Goal: Transaction & Acquisition: Purchase product/service

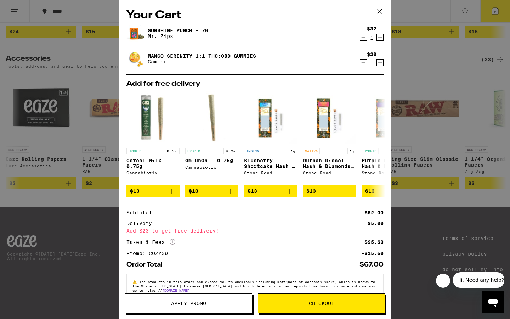
scroll to position [18, 0]
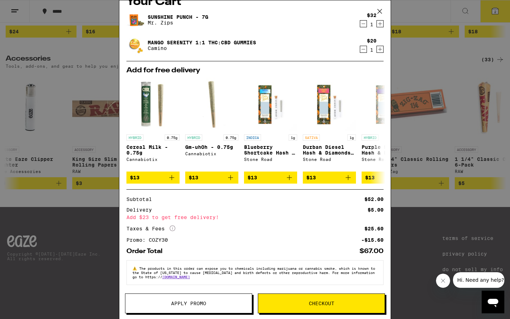
click at [297, 302] on span "Checkout" at bounding box center [321, 303] width 127 height 5
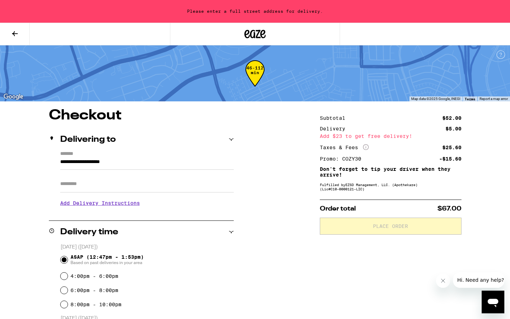
click at [132, 159] on input "**********" at bounding box center [147, 164] width 174 height 12
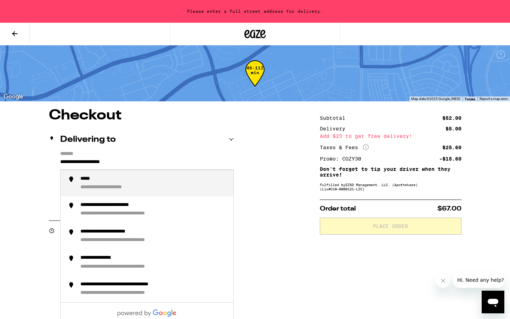
drag, startPoint x: 153, startPoint y: 162, endPoint x: 0, endPoint y: 162, distance: 153.1
click at [0, 162] on div "**********" at bounding box center [255, 308] width 510 height 400
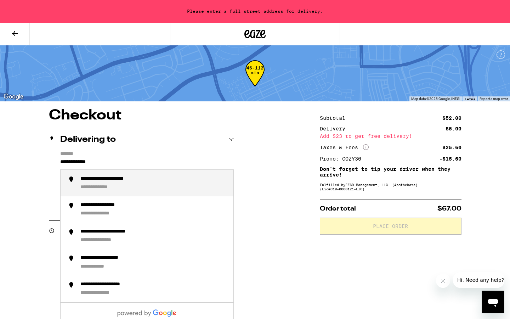
click at [145, 187] on div "**********" at bounding box center [153, 183] width 147 height 15
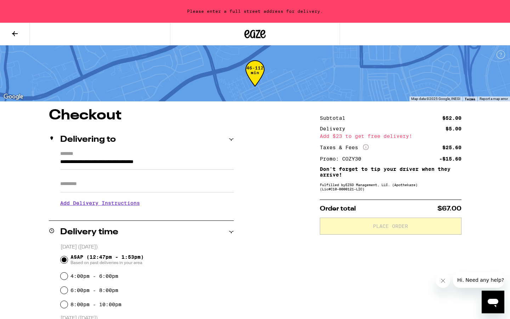
type input "**********"
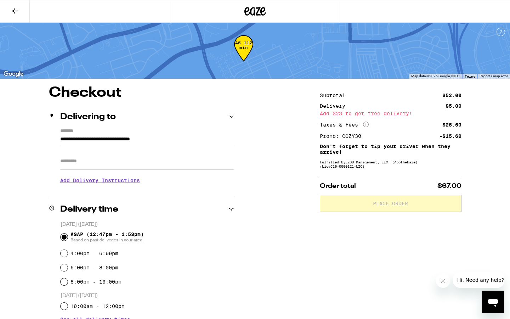
click at [130, 186] on h3 "Add Delivery Instructions" at bounding box center [147, 180] width 174 height 16
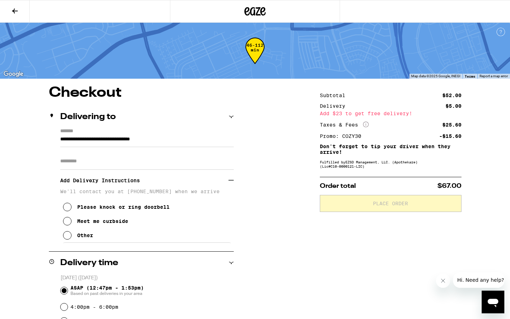
click at [111, 158] on input "Apt/Suite" at bounding box center [147, 161] width 174 height 17
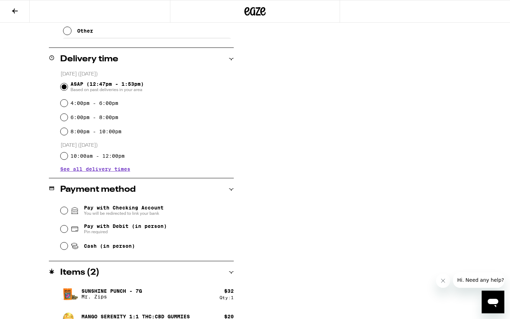
scroll to position [227, 0]
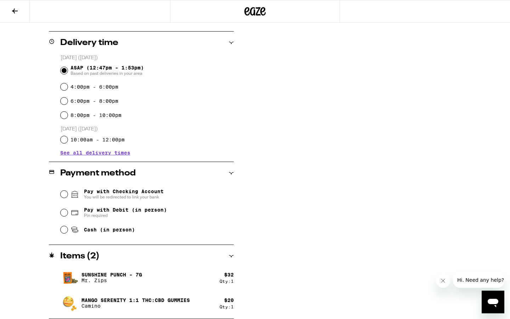
type input "***"
click at [63, 215] on input "Pay with Debit (in person) Pin required" at bounding box center [64, 212] width 7 height 7
radio input "true"
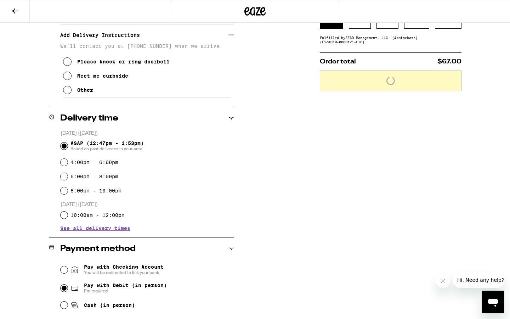
scroll to position [0, 0]
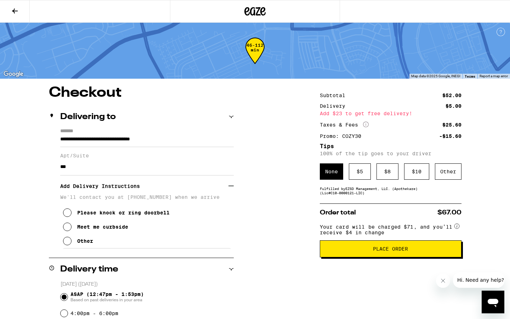
click at [63, 226] on button "Meet me curbside" at bounding box center [95, 227] width 65 height 14
click at [362, 177] on div "$ 5" at bounding box center [360, 171] width 22 height 16
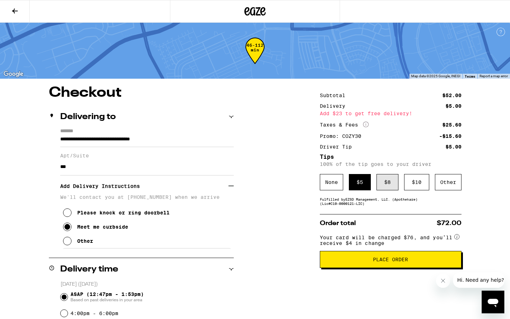
click at [383, 181] on div "$ 8" at bounding box center [388, 182] width 22 height 16
click at [359, 261] on span "Place Order" at bounding box center [391, 259] width 130 height 5
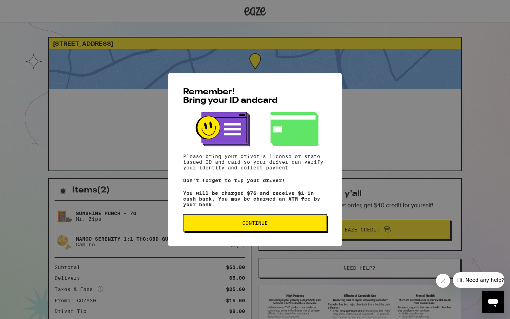
click at [244, 230] on button "Continue" at bounding box center [255, 222] width 144 height 17
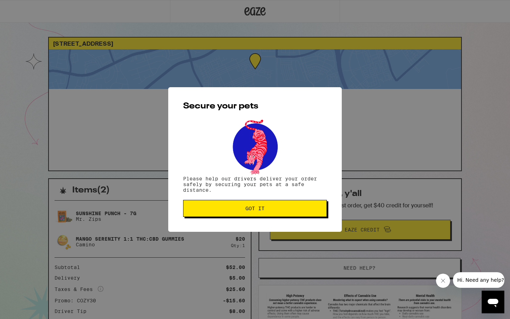
click at [245, 210] on span "Got it" at bounding box center [255, 208] width 132 height 5
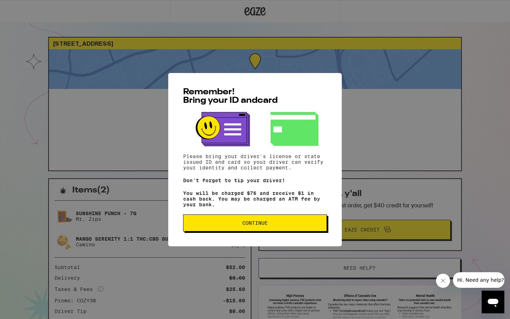
click at [213, 225] on span "Continue" at bounding box center [255, 223] width 132 height 5
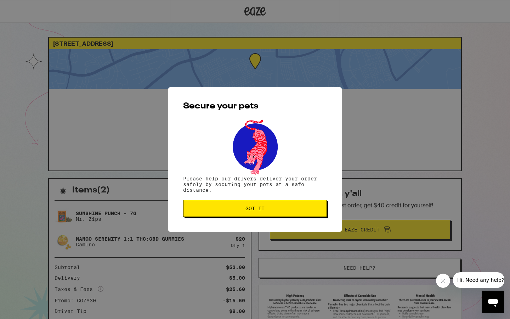
click at [222, 211] on span "Got it" at bounding box center [255, 208] width 132 height 5
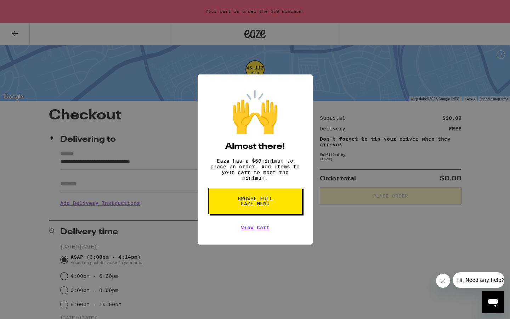
click at [252, 263] on div "🙌 Almost there! Eaze has a $ 50 minimum to place an order. Add items to your ca…" at bounding box center [255, 159] width 510 height 319
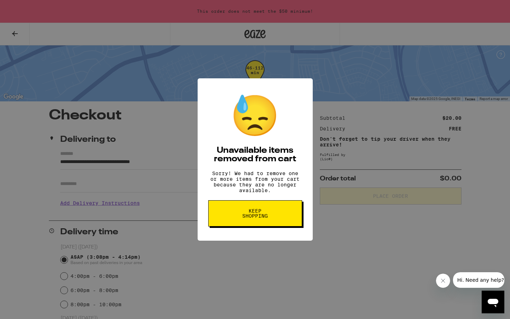
click at [255, 240] on div "😓 Unavailable items removed from cart Sorry! We had to remove one or more items…" at bounding box center [255, 159] width 115 height 162
click at [252, 218] on span "Keep Shopping" at bounding box center [255, 213] width 37 height 10
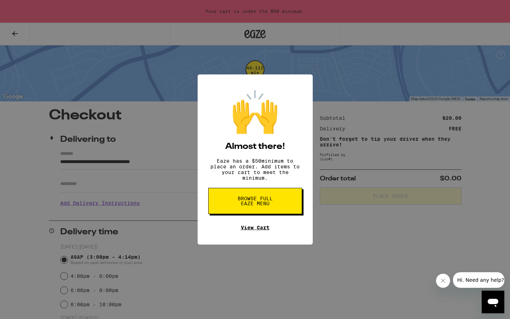
click at [256, 230] on link "View Cart" at bounding box center [255, 228] width 29 height 6
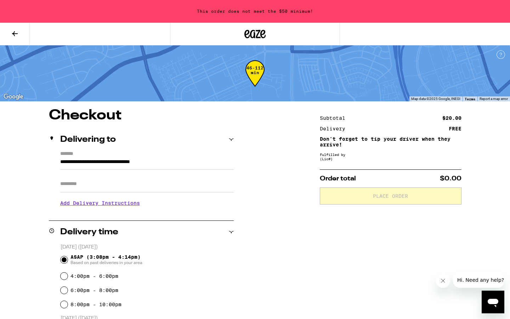
click at [13, 37] on icon at bounding box center [15, 33] width 9 height 9
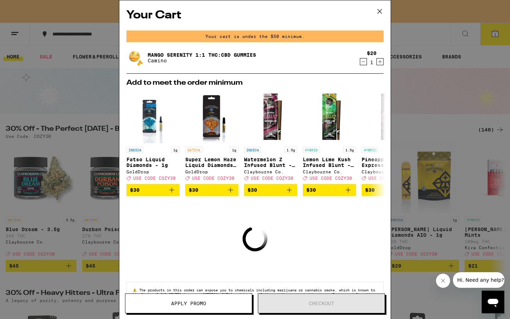
click at [380, 9] on icon at bounding box center [380, 11] width 11 height 11
click at [379, 11] on icon at bounding box center [380, 11] width 11 height 11
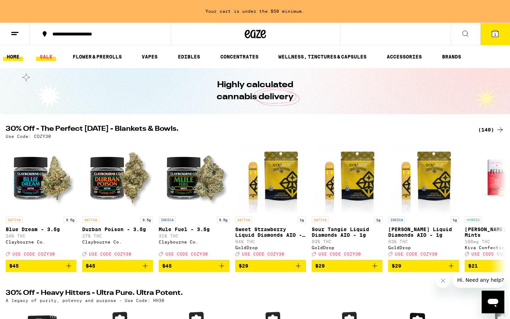
click at [46, 57] on link "SALE" at bounding box center [46, 56] width 20 height 9
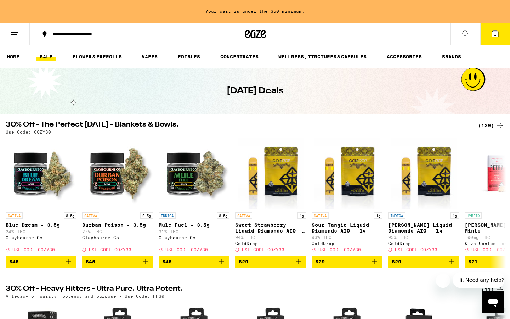
click at [56, 56] on li "SALE" at bounding box center [49, 56] width 26 height 9
click at [60, 56] on li "SALE" at bounding box center [49, 56] width 26 height 9
click at [108, 55] on link "FLOWER & PREROLLS" at bounding box center [97, 56] width 56 height 9
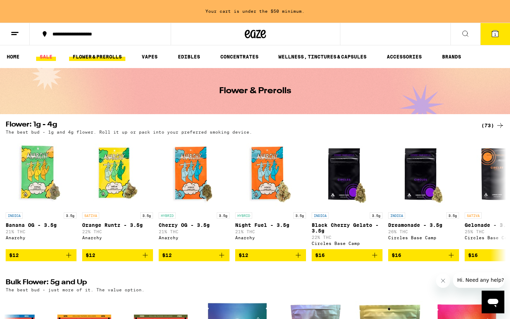
click at [47, 53] on link "SALE" at bounding box center [46, 56] width 20 height 9
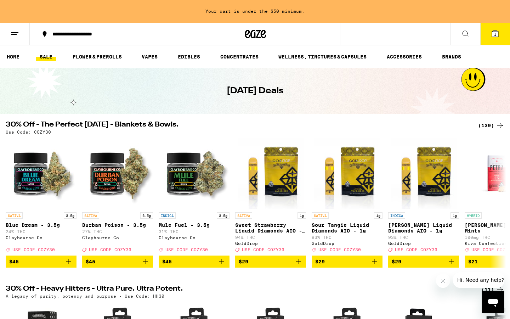
click at [486, 122] on div "(139)" at bounding box center [492, 125] width 26 height 9
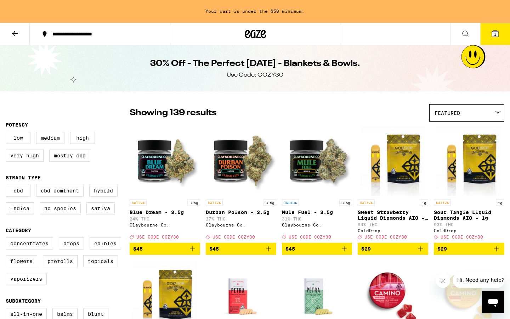
scroll to position [1, 0]
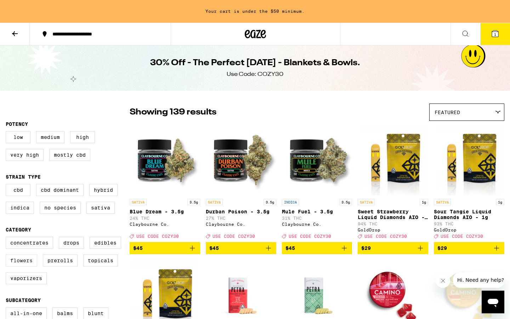
click at [18, 266] on label "Flowers" at bounding box center [22, 261] width 32 height 12
click at [7, 238] on input "Flowers" at bounding box center [7, 238] width 0 height 0
checkbox input "true"
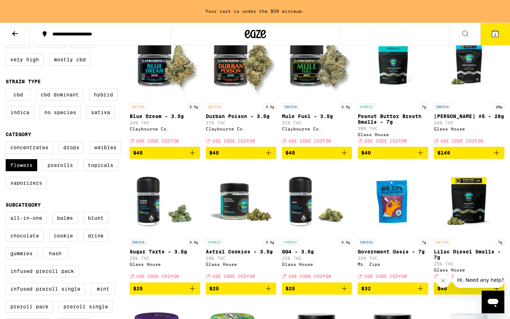
scroll to position [157, 0]
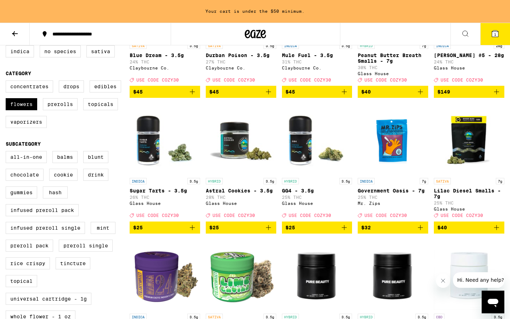
click at [275, 234] on button "$25" at bounding box center [241, 228] width 71 height 12
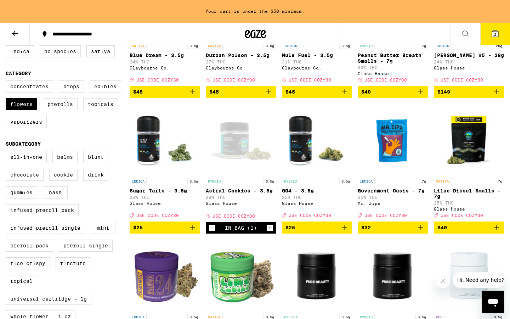
click at [496, 34] on span "2" at bounding box center [496, 34] width 2 height 4
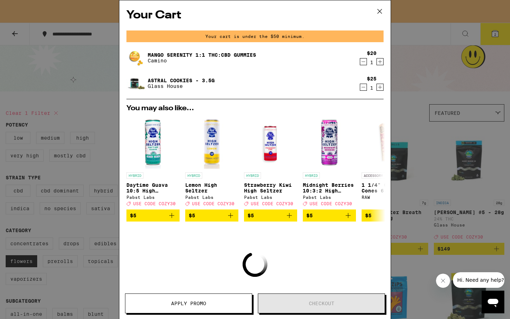
click at [188, 309] on button "Apply Promo" at bounding box center [188, 304] width 127 height 20
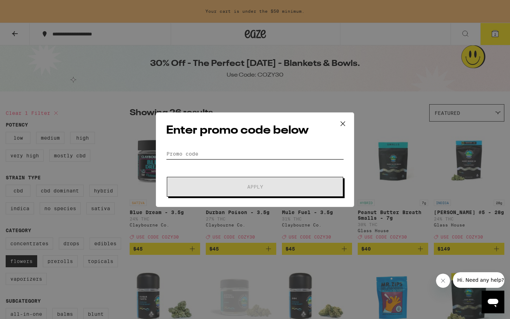
click at [208, 150] on input "Promo Code" at bounding box center [255, 154] width 178 height 11
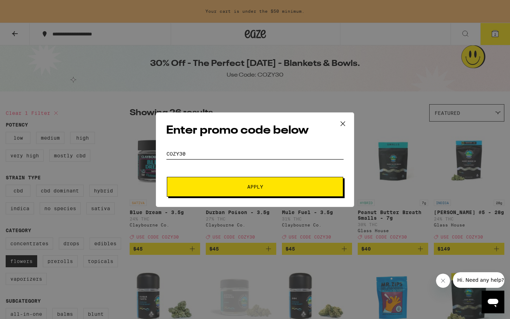
type input "COZy30"
click at [237, 183] on button "Apply" at bounding box center [255, 187] width 177 height 20
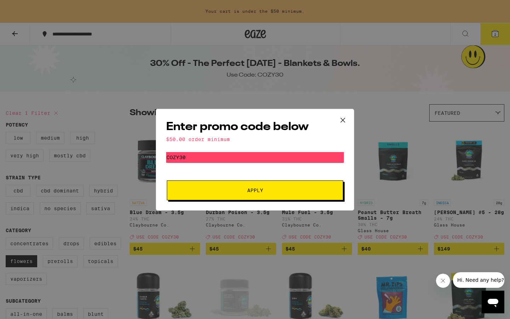
click at [338, 118] on icon at bounding box center [343, 120] width 11 height 11
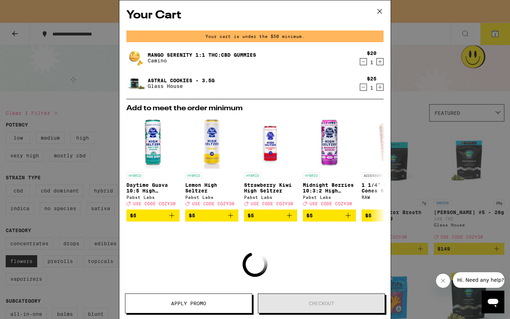
click at [376, 10] on icon at bounding box center [380, 11] width 11 height 11
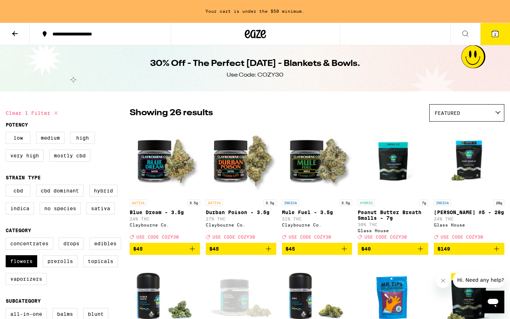
click at [505, 27] on button "2" at bounding box center [496, 34] width 30 height 22
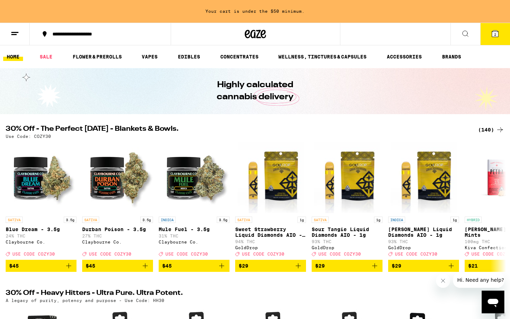
click at [498, 39] on button "2" at bounding box center [496, 34] width 30 height 22
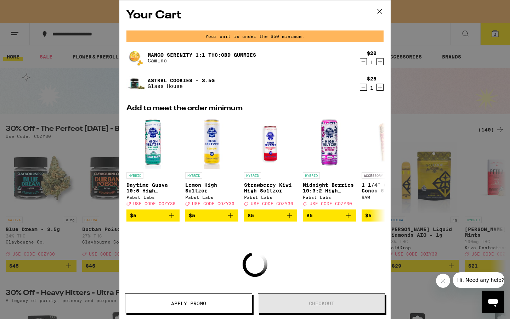
scroll to position [52, 0]
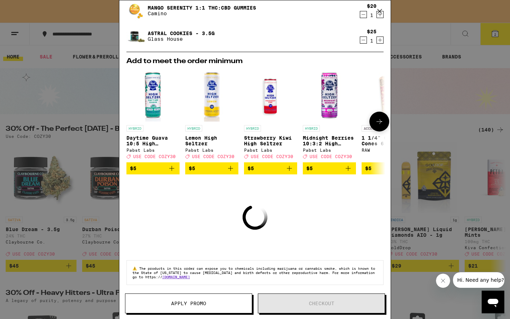
click at [230, 171] on icon "Add to bag" at bounding box center [231, 168] width 9 height 9
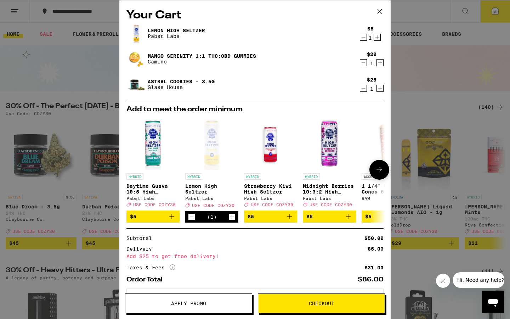
scroll to position [34, 0]
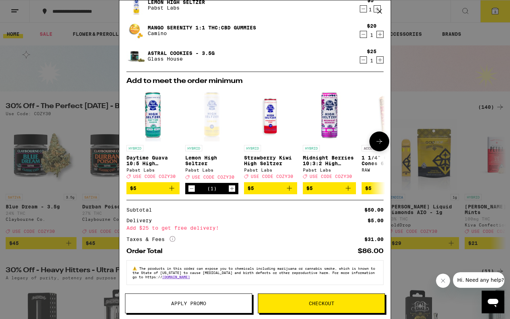
click at [191, 185] on icon "Decrement" at bounding box center [192, 188] width 6 height 9
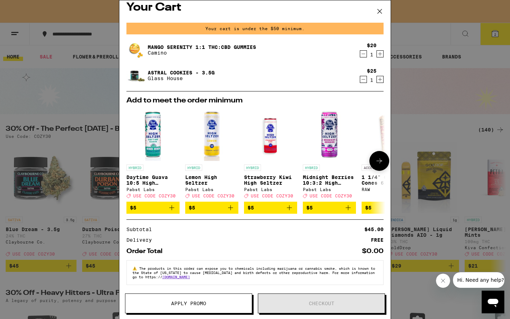
scroll to position [0, 0]
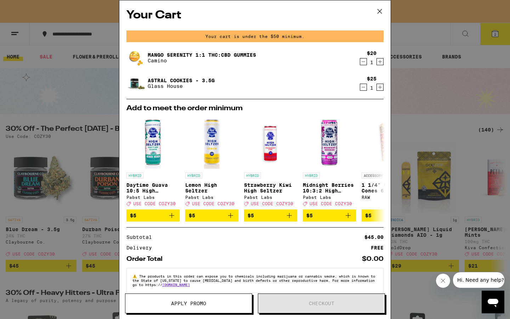
click at [381, 12] on icon at bounding box center [380, 11] width 11 height 11
click at [381, 12] on div "Your Cart Your cart is under the $50 minimum. Mango Serenity 1:1 THC:CBD Gummie…" at bounding box center [255, 159] width 510 height 319
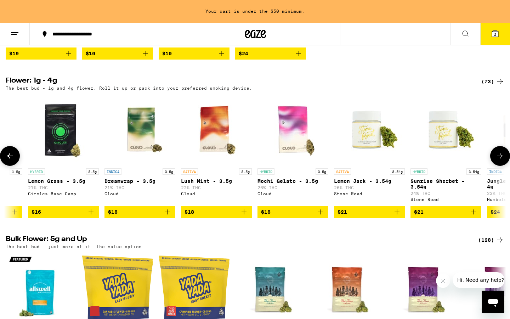
scroll to position [0, 742]
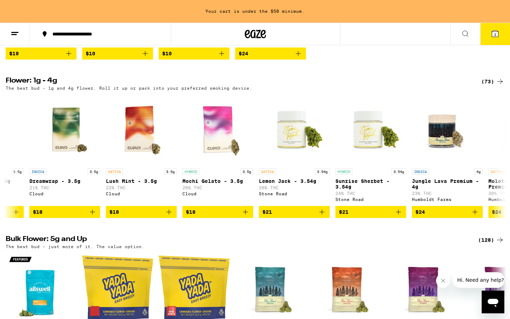
click at [493, 31] on icon at bounding box center [495, 33] width 6 height 6
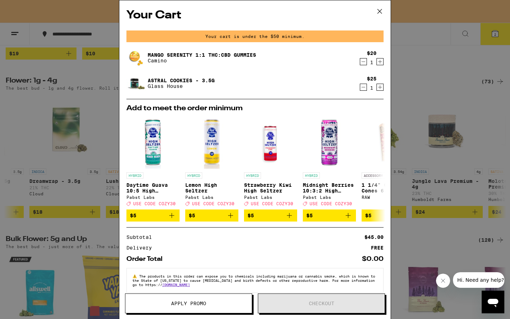
click at [379, 13] on icon at bounding box center [380, 11] width 11 height 11
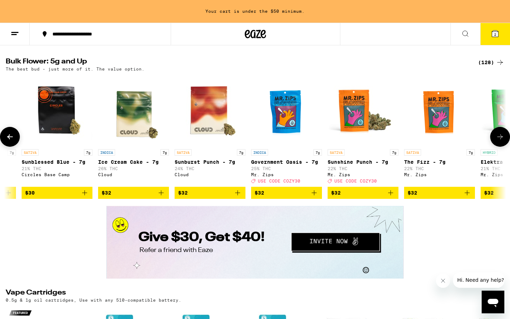
click at [393, 197] on icon "Add to bag" at bounding box center [391, 193] width 9 height 9
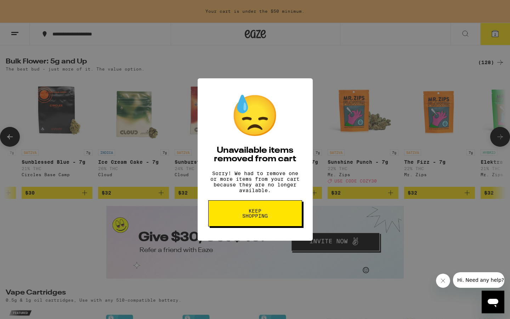
click at [368, 115] on div "😓 Unavailable items removed from cart Sorry! We had to remove one or more items…" at bounding box center [255, 159] width 510 height 319
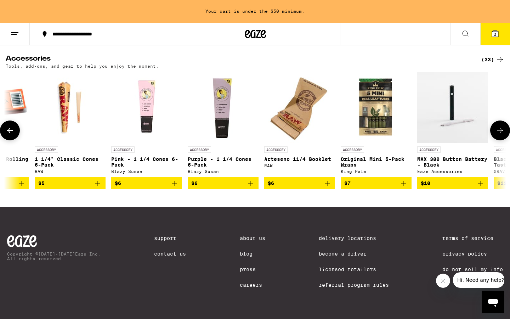
scroll to position [0, 758]
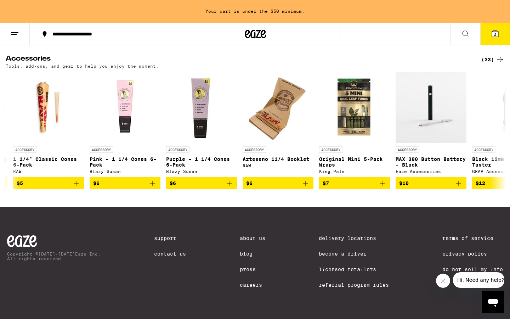
click at [492, 64] on div "(33)" at bounding box center [493, 59] width 23 height 9
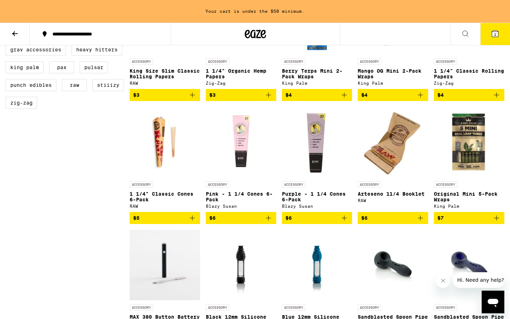
scroll to position [271, 0]
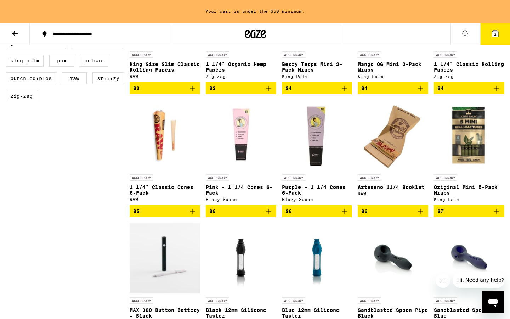
click at [499, 216] on icon "Add to bag" at bounding box center [497, 211] width 9 height 9
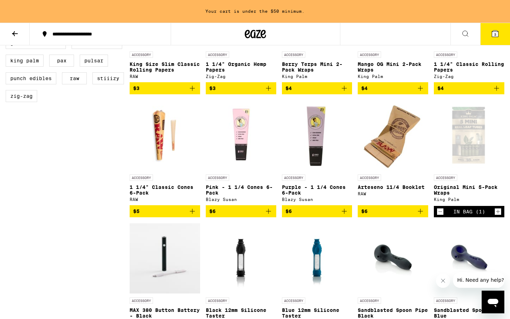
scroll to position [249, 0]
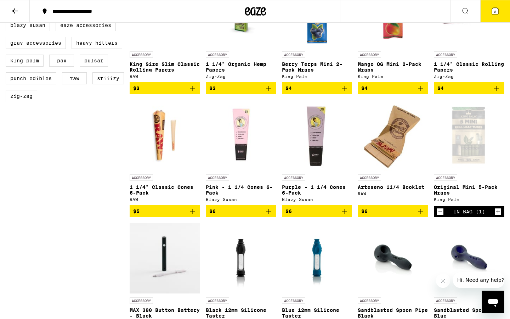
click at [500, 13] on button "3" at bounding box center [496, 11] width 30 height 22
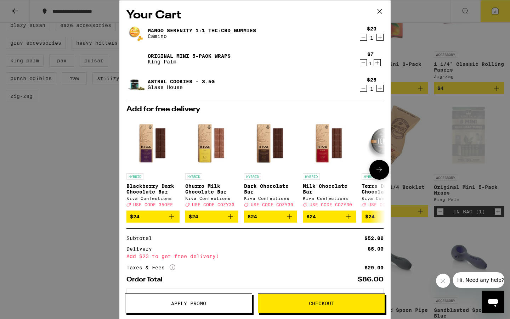
scroll to position [33, 0]
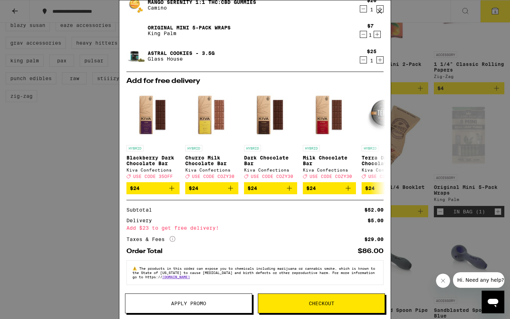
click at [178, 306] on span "Apply Promo" at bounding box center [188, 303] width 35 height 5
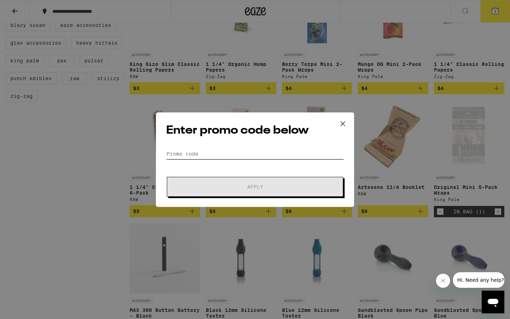
click at [216, 153] on input "Promo Code" at bounding box center [255, 154] width 178 height 11
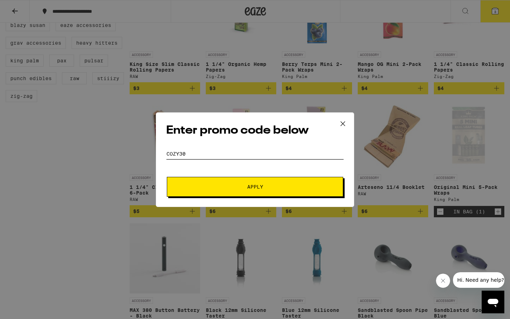
type input "cozy30"
click at [263, 188] on span "Apply" at bounding box center [255, 186] width 128 height 5
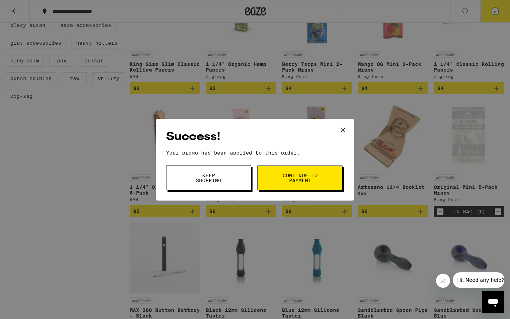
click at [305, 178] on span "Continue to payment" at bounding box center [300, 178] width 36 height 10
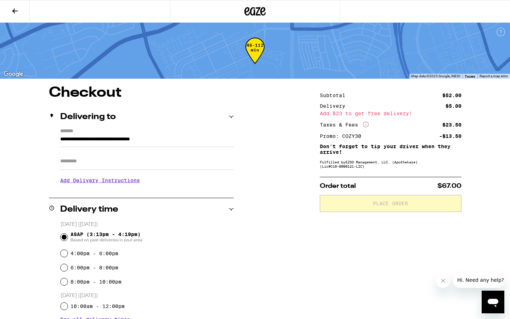
click at [12, 2] on button at bounding box center [15, 11] width 30 height 22
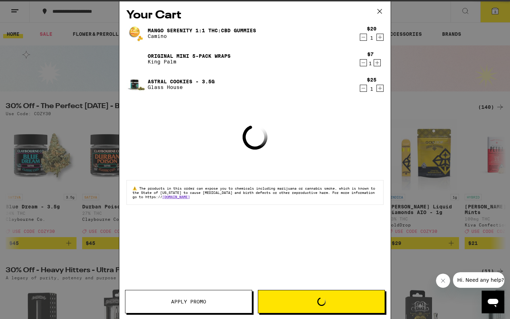
click at [482, 29] on div "Your Cart Mango Serenity 1:1 THC:CBD Gummies Camino $20 1 Original Mini 5-Pack …" at bounding box center [255, 159] width 510 height 319
click at [386, 12] on button at bounding box center [380, 11] width 22 height 23
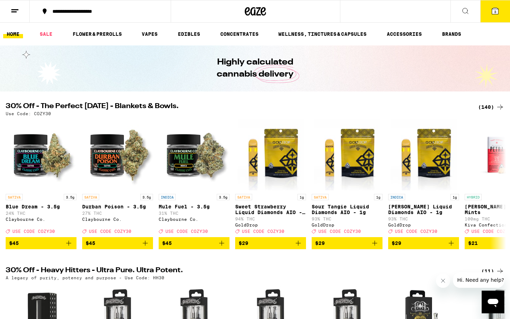
click at [379, 11] on div "Your Cart Mango Serenity 1:1 THC:CBD Gummies Camino $20 1 Original Mini 5-Pack …" at bounding box center [255, 159] width 510 height 319
click at [499, 18] on button "3" at bounding box center [496, 11] width 30 height 22
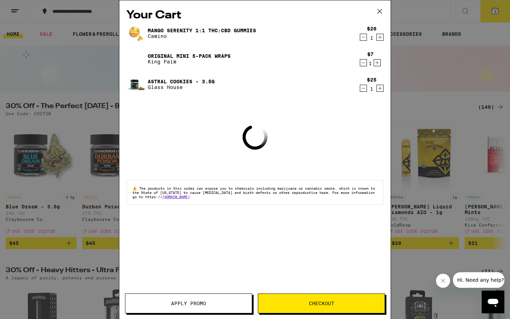
click at [206, 29] on link "Mango Serenity 1:1 THC:CBD Gummies" at bounding box center [202, 31] width 108 height 6
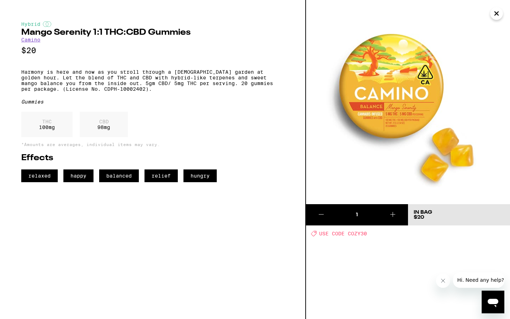
click at [501, 18] on icon "Close" at bounding box center [497, 13] width 9 height 11
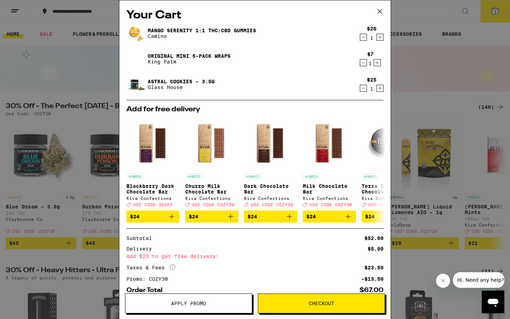
click at [40, 69] on div "Your Cart Mango Serenity 1:1 THC:CBD Gummies Camino $20 1 Original Mini 5-Pack …" at bounding box center [255, 159] width 510 height 319
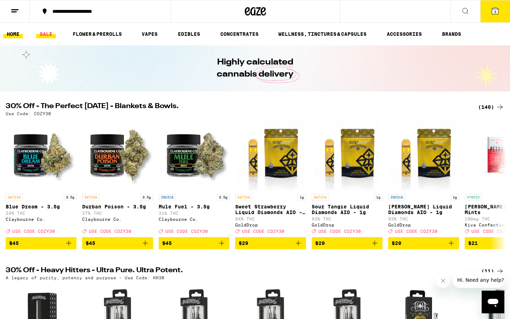
click at [47, 36] on link "SALE" at bounding box center [46, 34] width 20 height 9
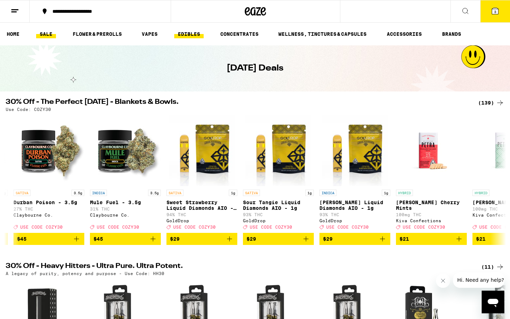
click at [180, 33] on link "EDIBLES" at bounding box center [188, 34] width 29 height 9
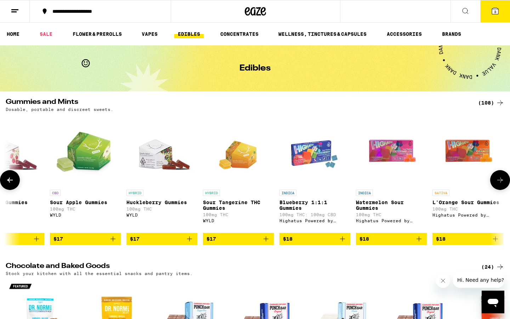
scroll to position [0, 3283]
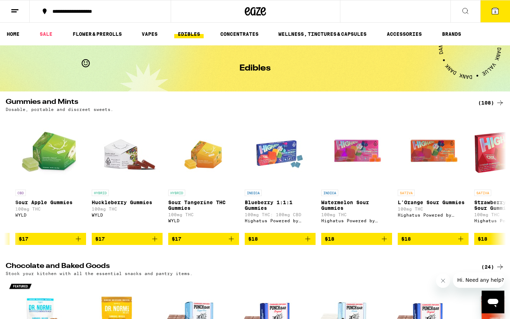
click at [495, 101] on div "(108)" at bounding box center [492, 103] width 26 height 9
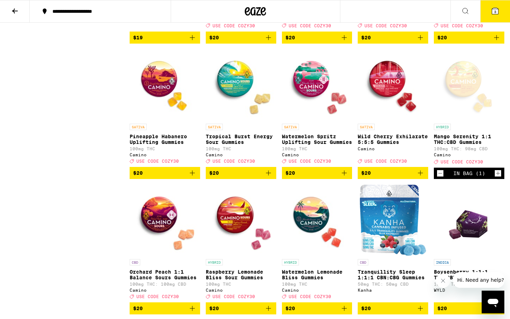
scroll to position [1784, 0]
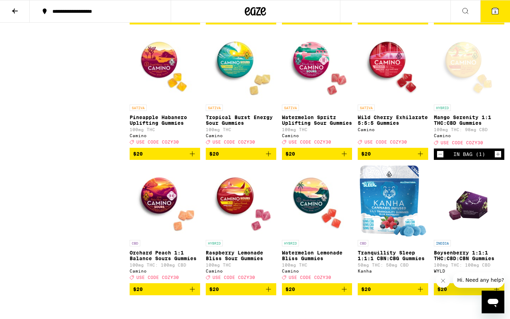
click at [441, 158] on icon "Decrement" at bounding box center [440, 154] width 6 height 9
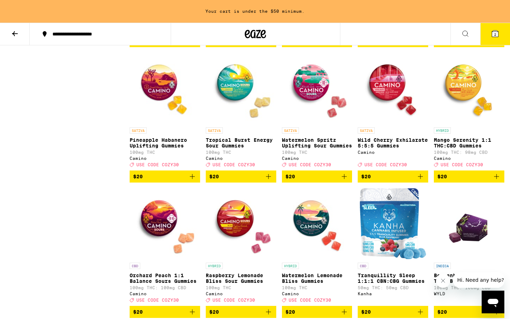
scroll to position [1807, 0]
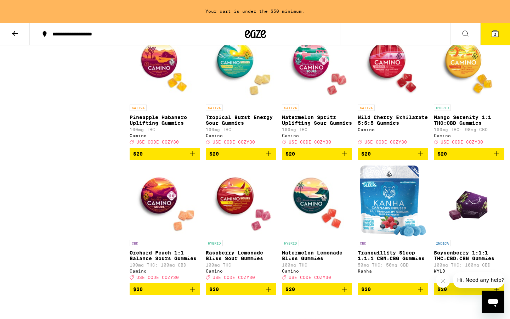
click at [497, 30] on icon at bounding box center [495, 33] width 6 height 6
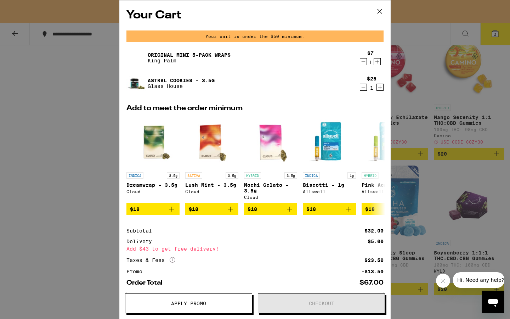
click at [382, 12] on icon at bounding box center [380, 11] width 11 height 11
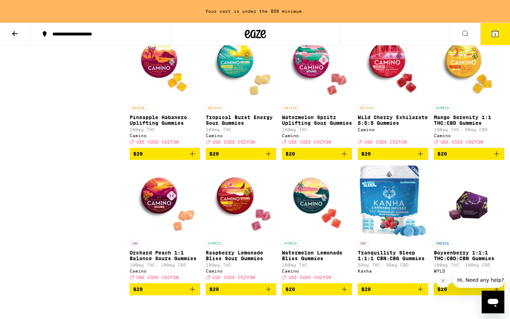
click at [496, 158] on icon "Add to bag" at bounding box center [497, 154] width 9 height 9
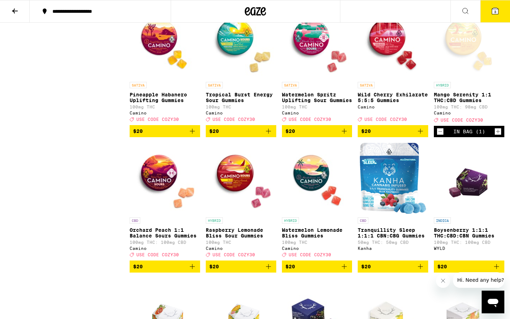
scroll to position [1784, 0]
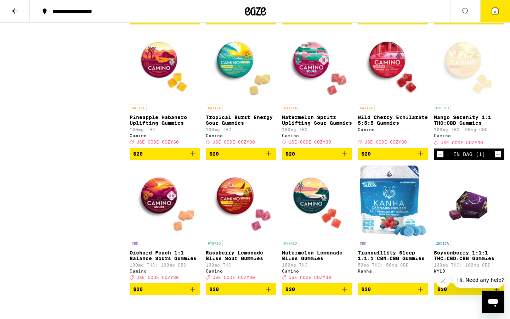
click at [499, 10] on icon at bounding box center [495, 11] width 9 height 9
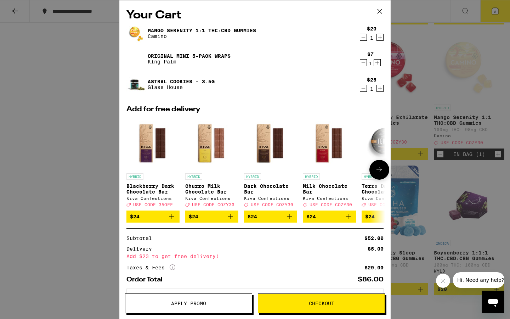
scroll to position [33, 0]
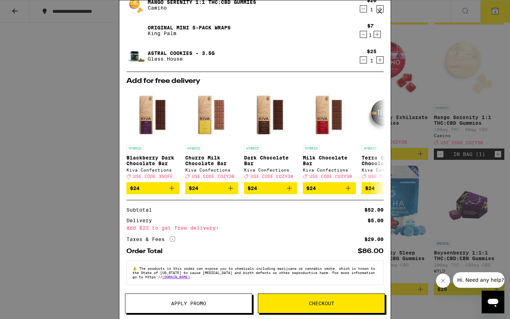
click at [196, 296] on button "Apply Promo" at bounding box center [188, 304] width 127 height 20
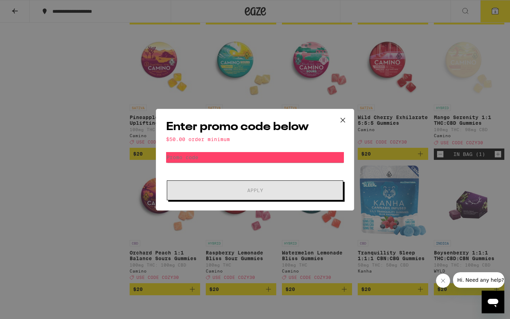
click at [212, 140] on div "$50.00 order minimum" at bounding box center [255, 139] width 178 height 6
click at [212, 163] on form "Promo Code Apply" at bounding box center [255, 176] width 178 height 48
click at [341, 119] on icon at bounding box center [343, 120] width 11 height 11
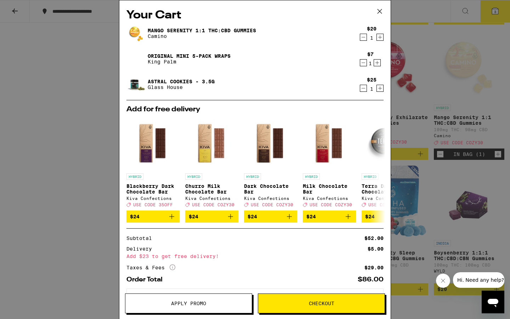
click at [213, 308] on button "Apply Promo" at bounding box center [188, 304] width 127 height 20
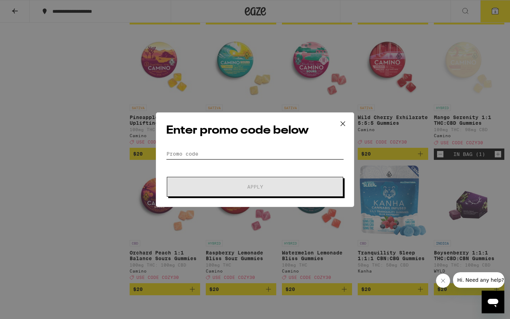
click at [215, 156] on input "Promo Code" at bounding box center [255, 154] width 178 height 11
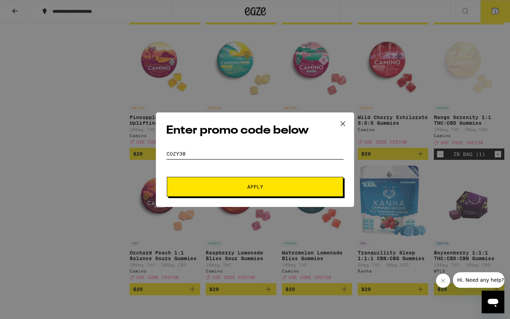
type input "COZy30"
click at [252, 188] on span "Apply" at bounding box center [255, 186] width 16 height 5
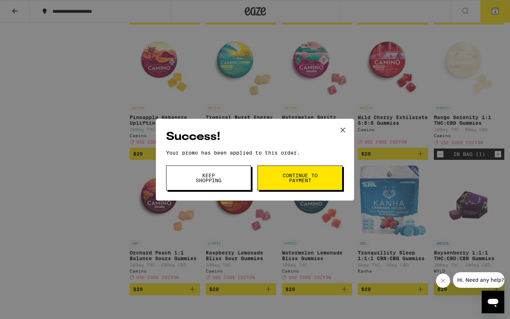
click at [292, 174] on span "Continue to payment" at bounding box center [300, 178] width 36 height 10
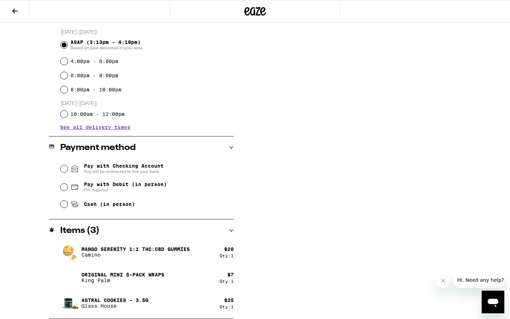
scroll to position [35, 0]
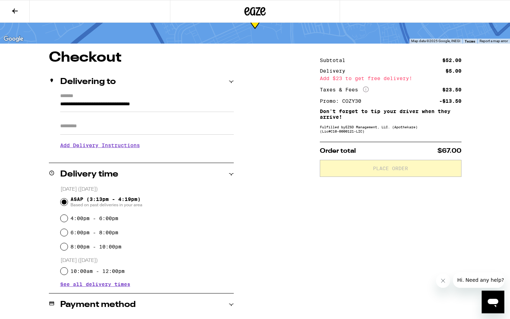
click at [128, 129] on input "Apt/Suite" at bounding box center [147, 126] width 174 height 17
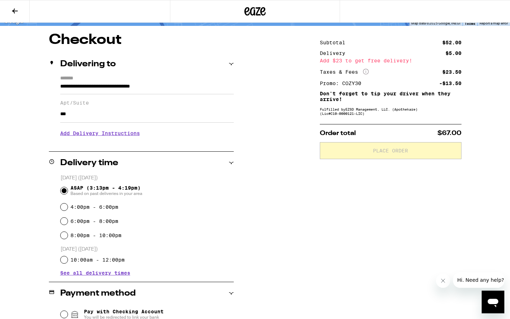
scroll to position [58, 0]
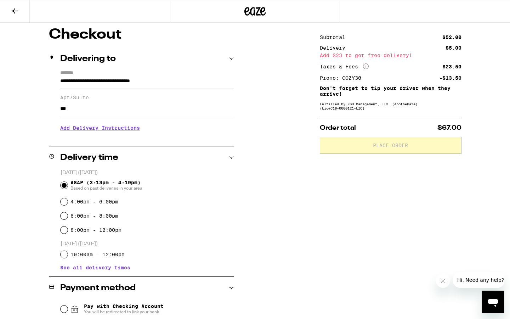
type input "***"
click at [66, 217] on input "6:00pm - 8:00pm" at bounding box center [64, 215] width 7 height 7
radio input "true"
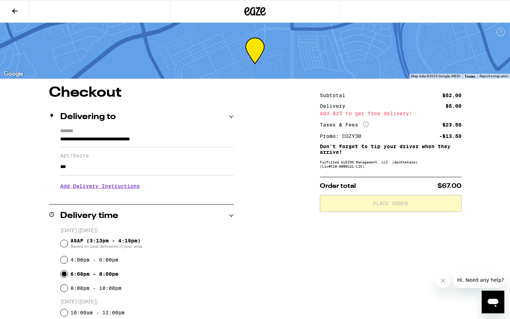
click at [230, 221] on div "Delivery time" at bounding box center [141, 216] width 185 height 23
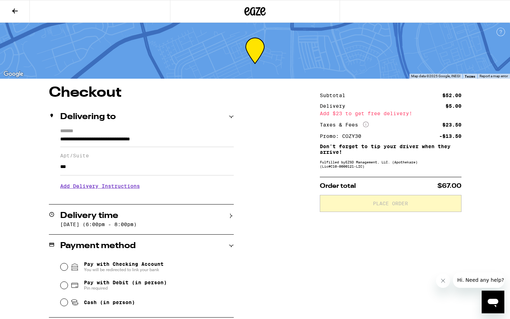
click at [234, 217] on div "**********" at bounding box center [255, 251] width 510 height 331
click at [230, 214] on icon at bounding box center [231, 215] width 5 height 5
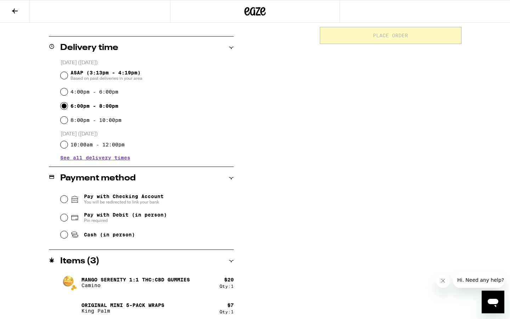
scroll to position [168, 0]
click at [66, 217] on input "Pay with Debit (in person) Pin required" at bounding box center [64, 217] width 7 height 7
radio input "true"
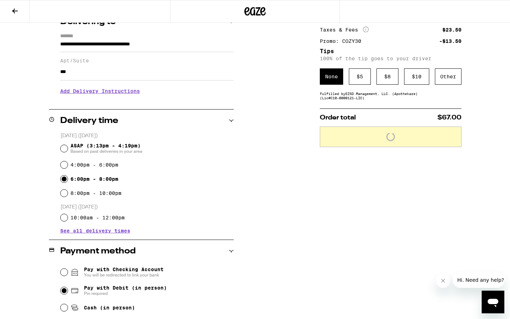
scroll to position [0, 0]
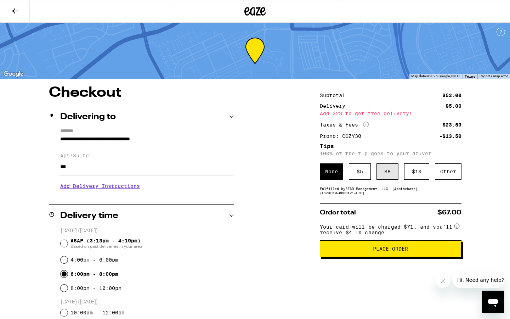
click at [392, 169] on div "$ 8" at bounding box center [388, 171] width 22 height 16
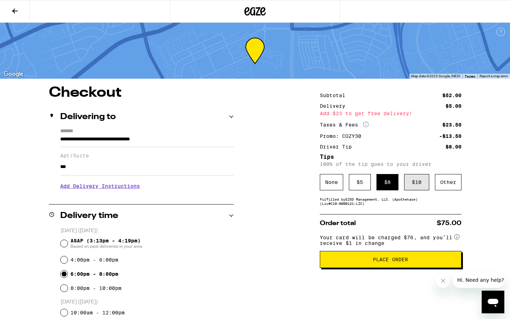
click at [415, 186] on div "$ 10" at bounding box center [416, 182] width 25 height 16
click at [390, 182] on div "$ 8" at bounding box center [388, 182] width 22 height 16
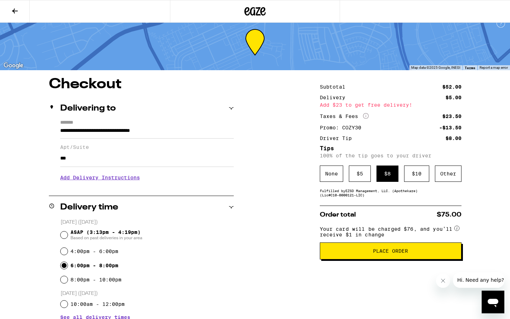
scroll to position [9, 0]
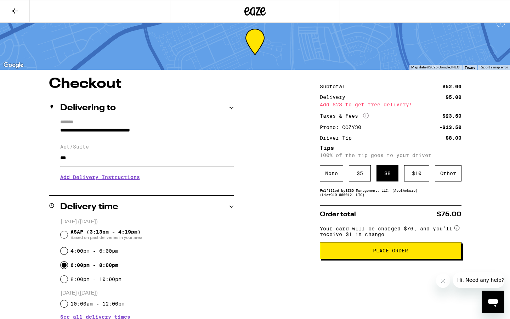
click at [383, 251] on button "Place Order" at bounding box center [391, 250] width 142 height 17
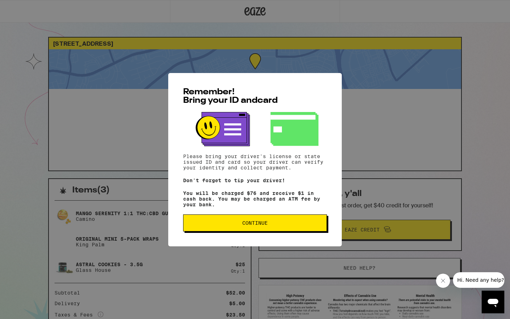
click at [287, 224] on span "Continue" at bounding box center [255, 223] width 132 height 5
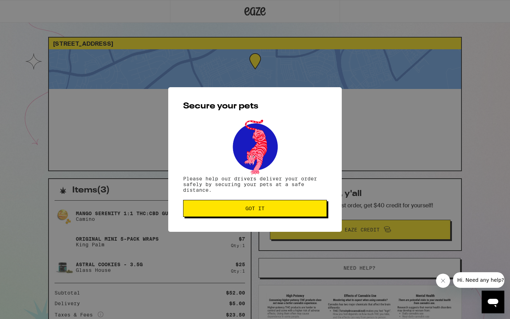
click at [266, 211] on span "Got it" at bounding box center [255, 208] width 132 height 5
